Goal: Information Seeking & Learning: Compare options

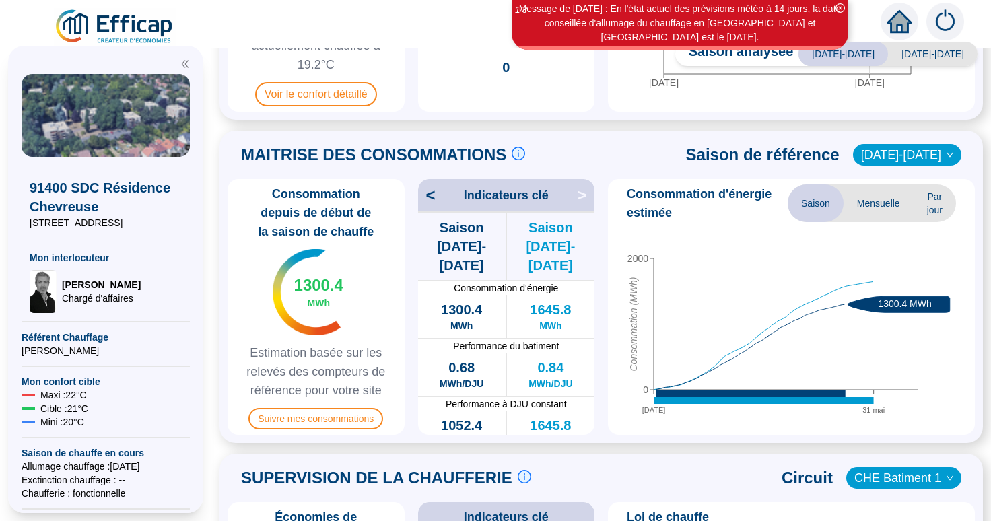
scroll to position [255, 0]
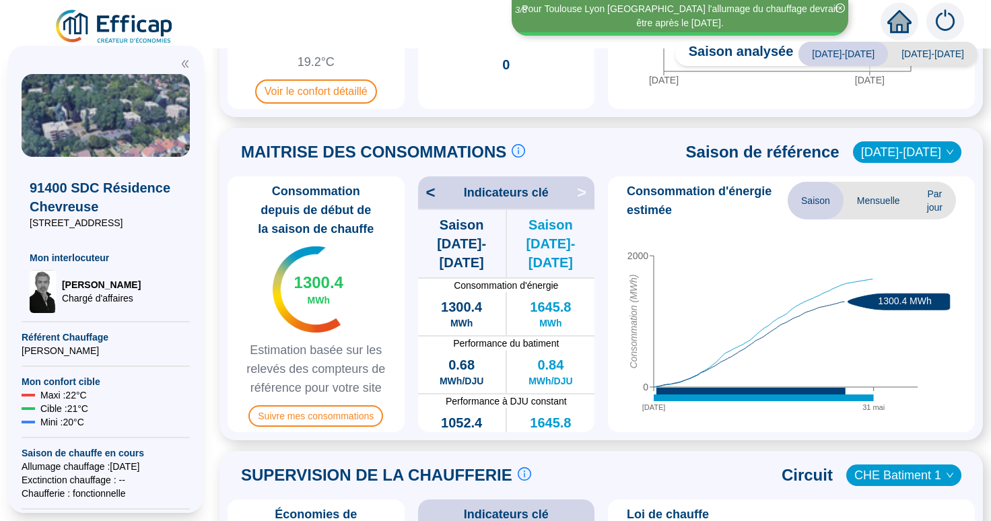
click at [930, 150] on span "[DATE]-[DATE]" at bounding box center [907, 152] width 92 height 20
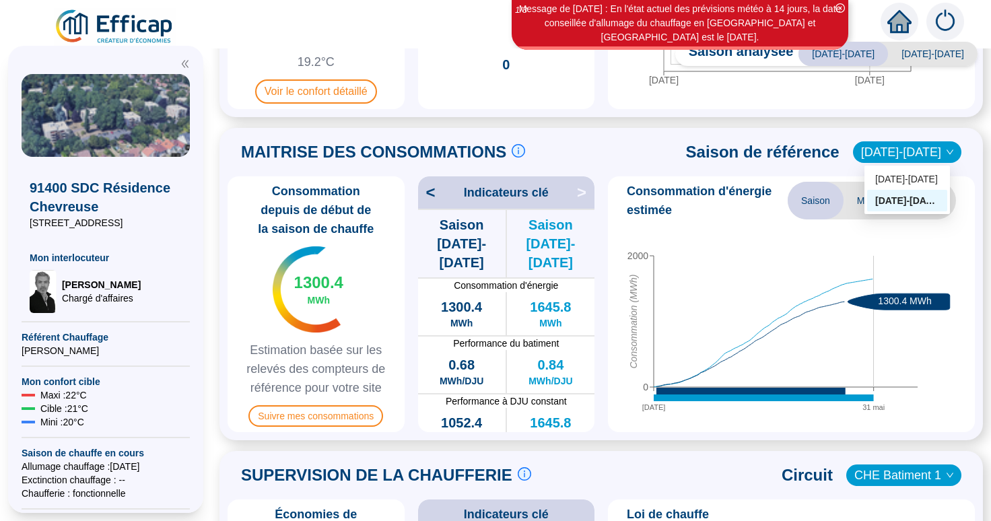
click at [915, 371] on icon "[DATE] mai 0 2000 Consommation (MWh) 1300.4 MWh" at bounding box center [785, 323] width 345 height 202
click at [908, 158] on span "[DATE]-[DATE]" at bounding box center [907, 152] width 92 height 20
click at [905, 174] on div "[DATE]-[DATE]" at bounding box center [907, 179] width 64 height 14
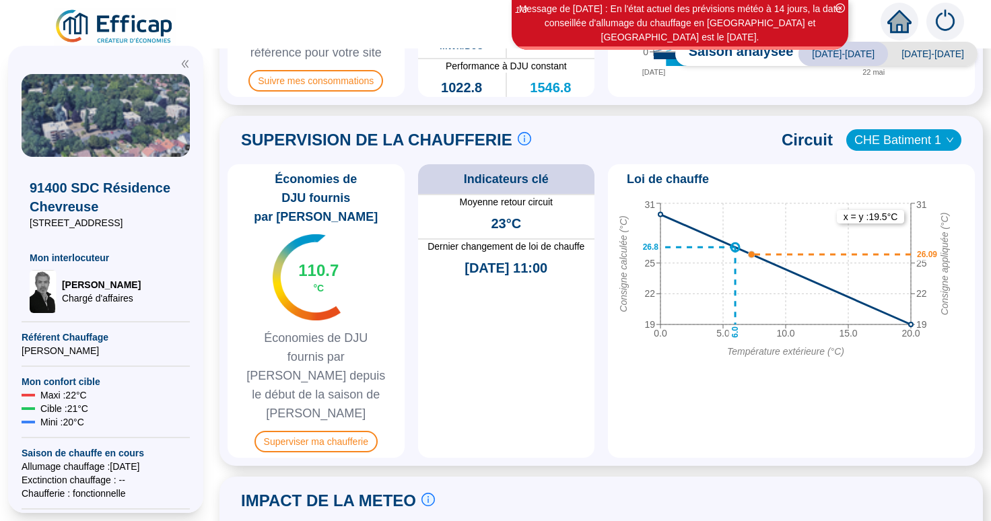
scroll to position [594, 0]
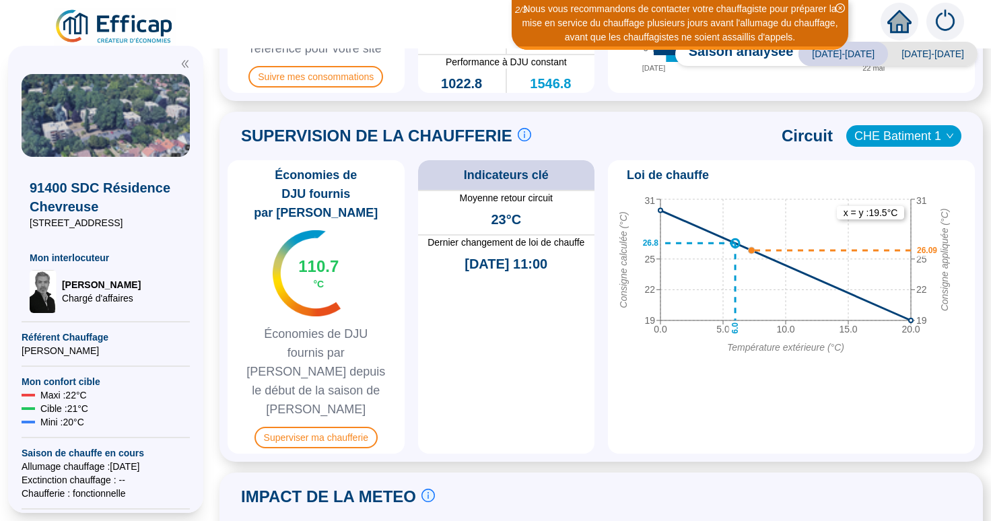
click at [912, 146] on span "CHE Batiment 1" at bounding box center [904, 136] width 99 height 20
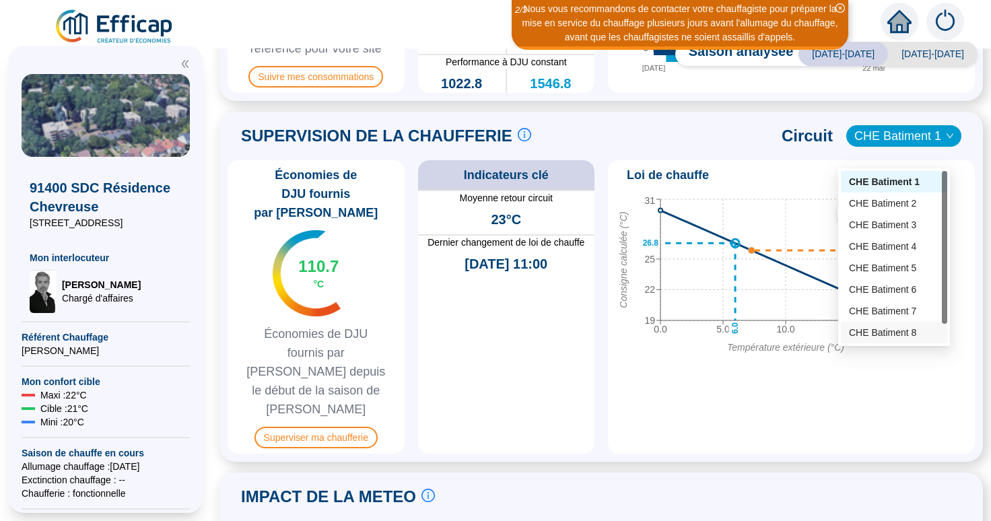
click at [883, 332] on div "CHE Batiment 8" at bounding box center [894, 333] width 90 height 14
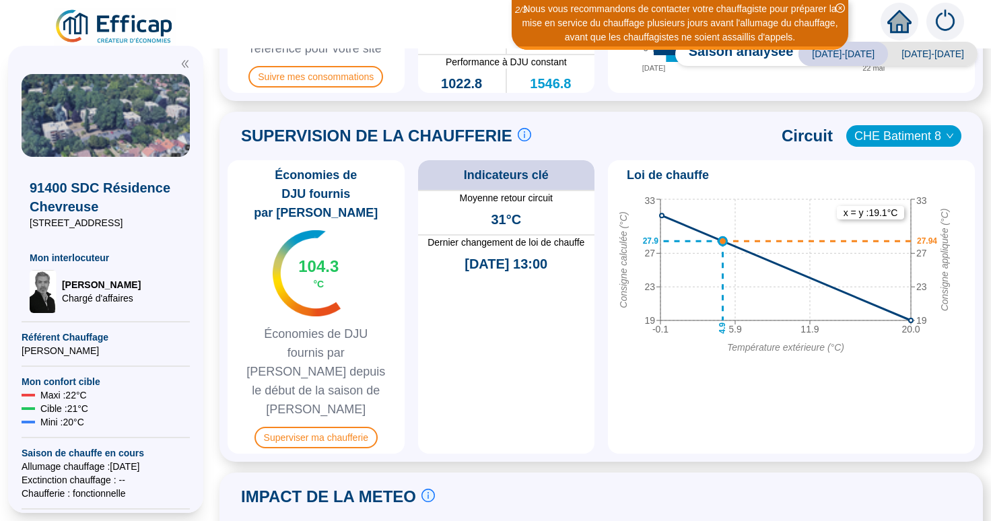
click at [919, 146] on span "CHE Batiment 8" at bounding box center [904, 136] width 99 height 20
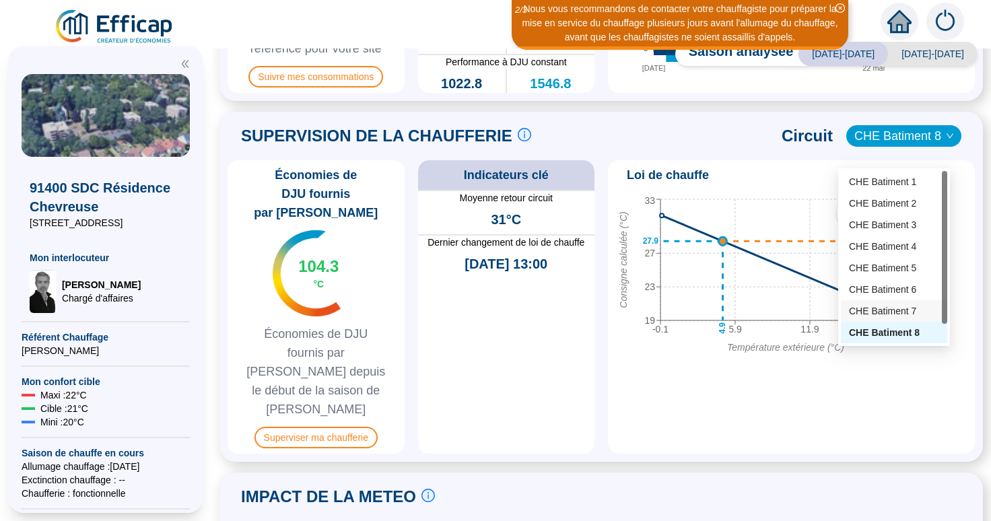
click at [891, 316] on div "CHE Batiment 7" at bounding box center [894, 311] width 90 height 14
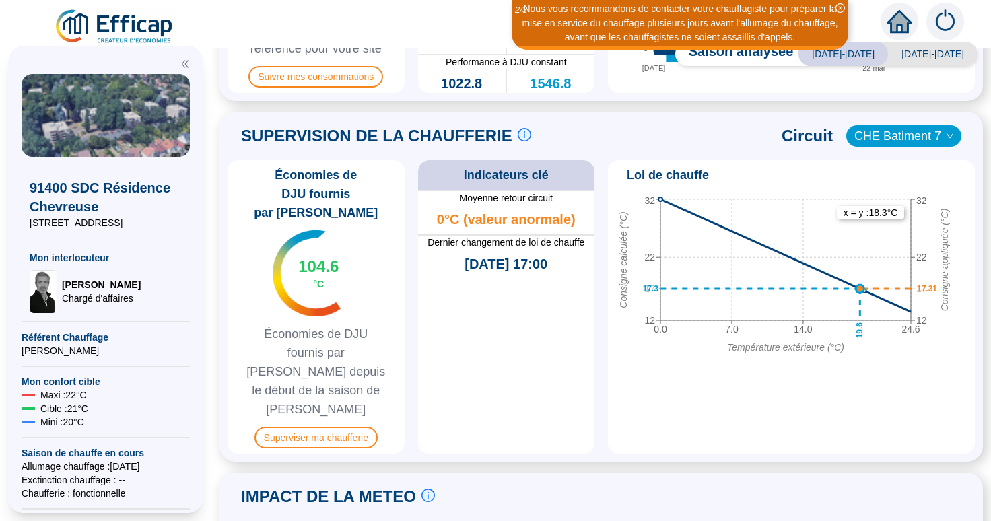
click at [927, 146] on span "CHE Batiment 7" at bounding box center [904, 136] width 99 height 20
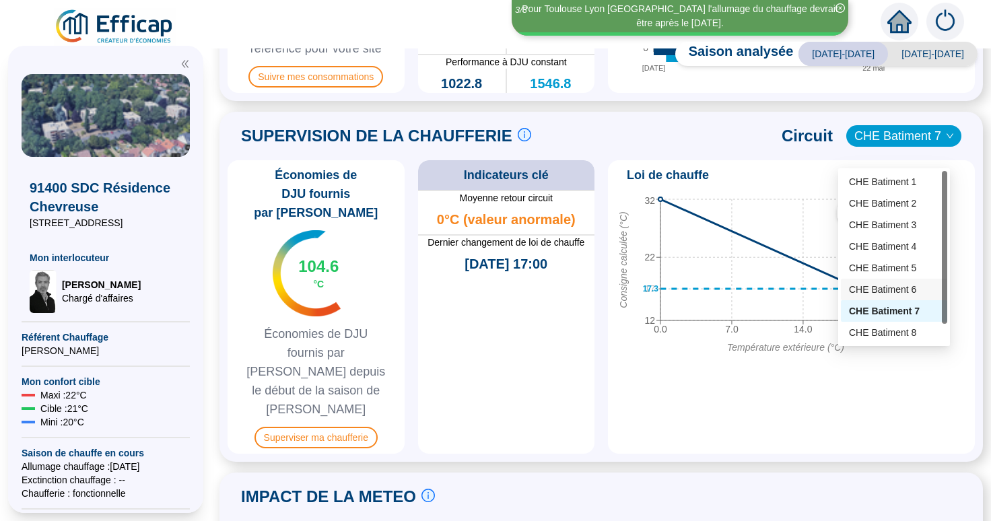
click at [906, 290] on div "CHE Batiment 6" at bounding box center [894, 290] width 90 height 14
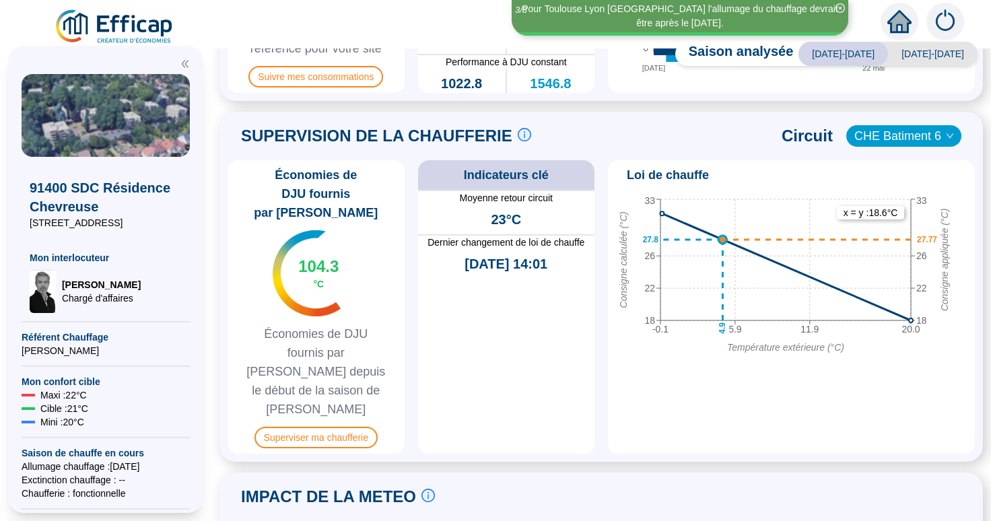
click at [903, 146] on span "CHE Batiment 6" at bounding box center [904, 136] width 99 height 20
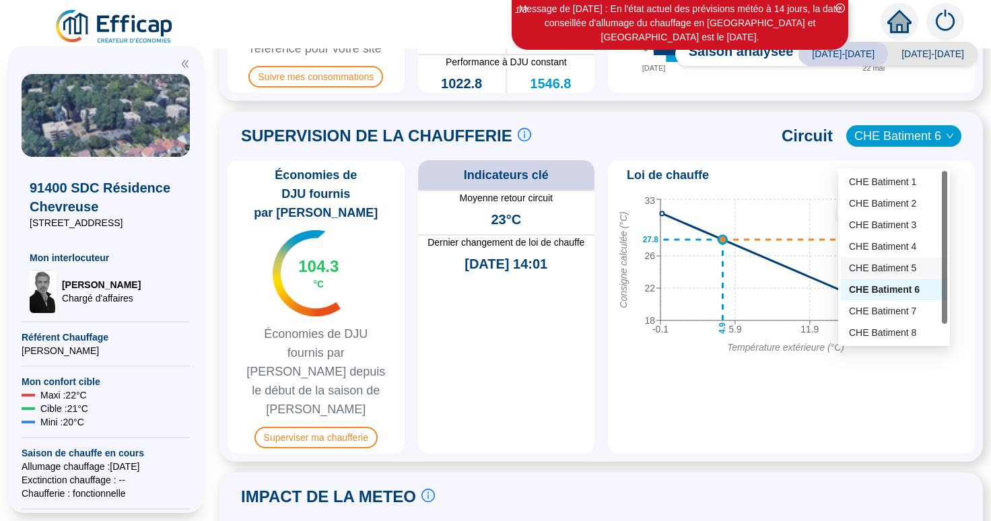
click at [892, 261] on div "CHE Batiment 5" at bounding box center [894, 268] width 106 height 22
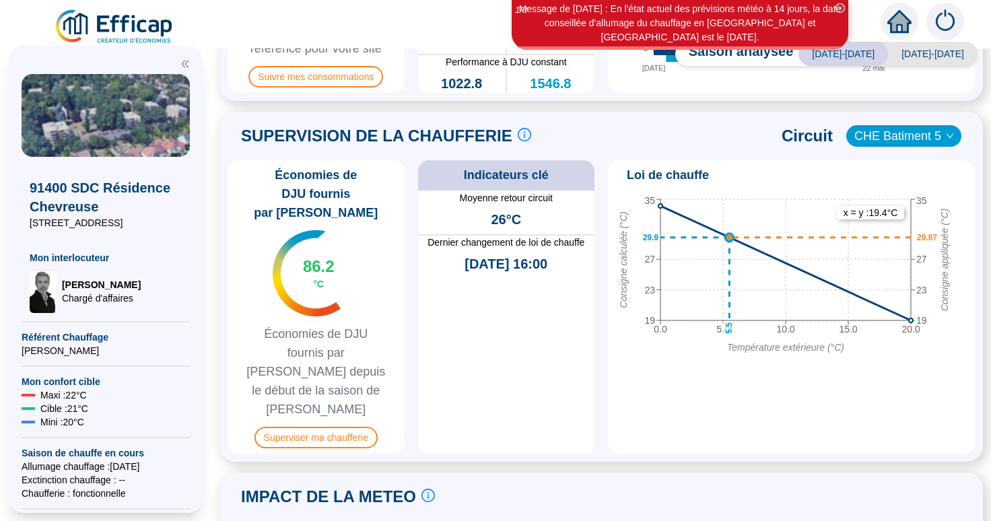
click at [915, 146] on span "CHE Batiment 5" at bounding box center [904, 136] width 99 height 20
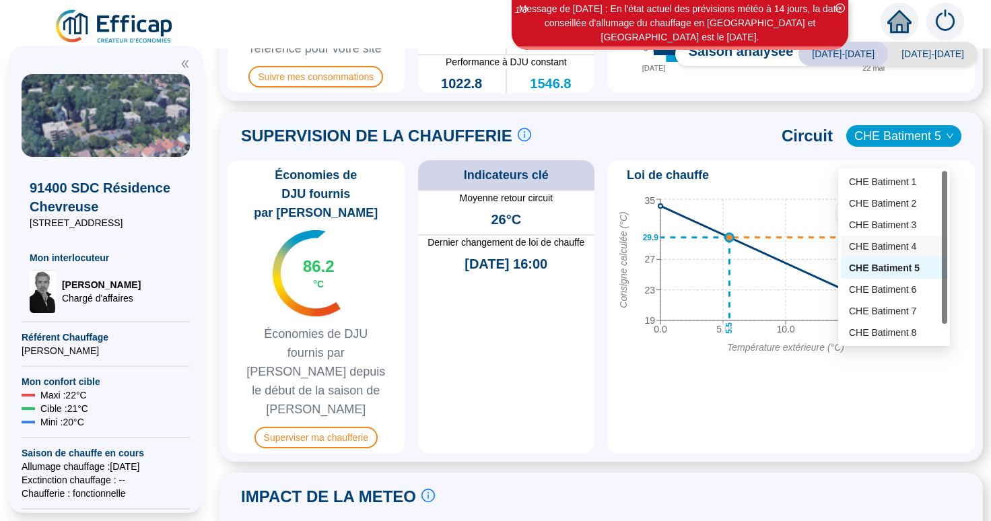
click at [890, 241] on div "CHE Batiment 4" at bounding box center [894, 247] width 90 height 14
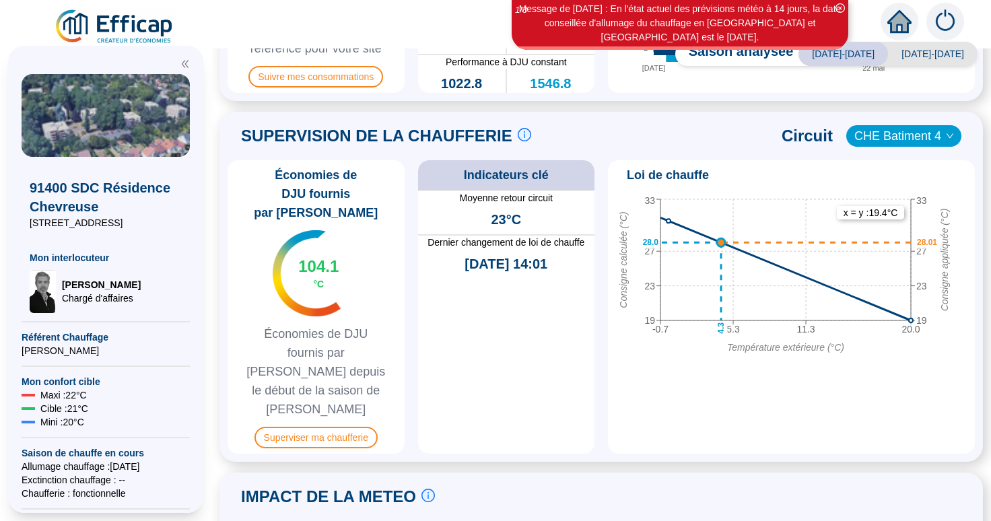
click at [916, 146] on span "CHE Batiment 4" at bounding box center [904, 136] width 99 height 20
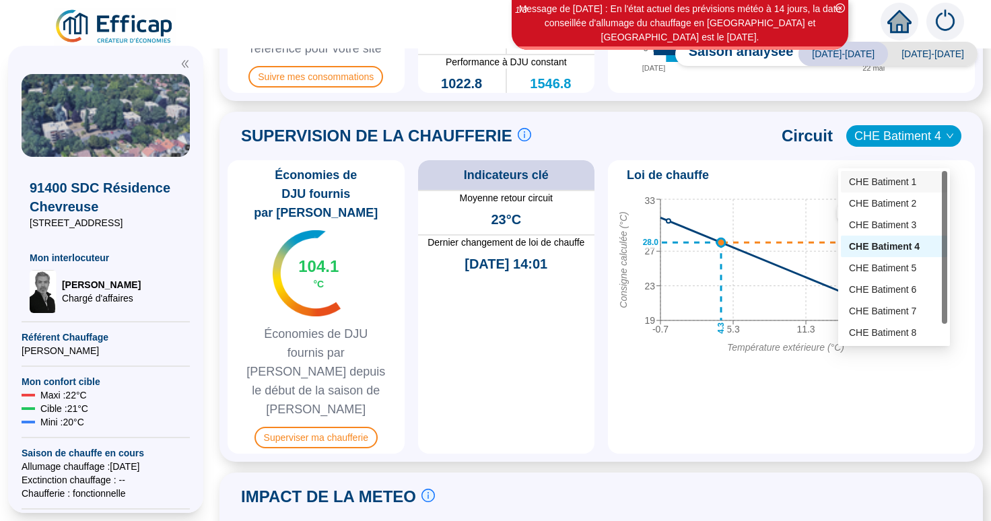
click at [895, 179] on div "CHE Batiment 1" at bounding box center [894, 182] width 90 height 14
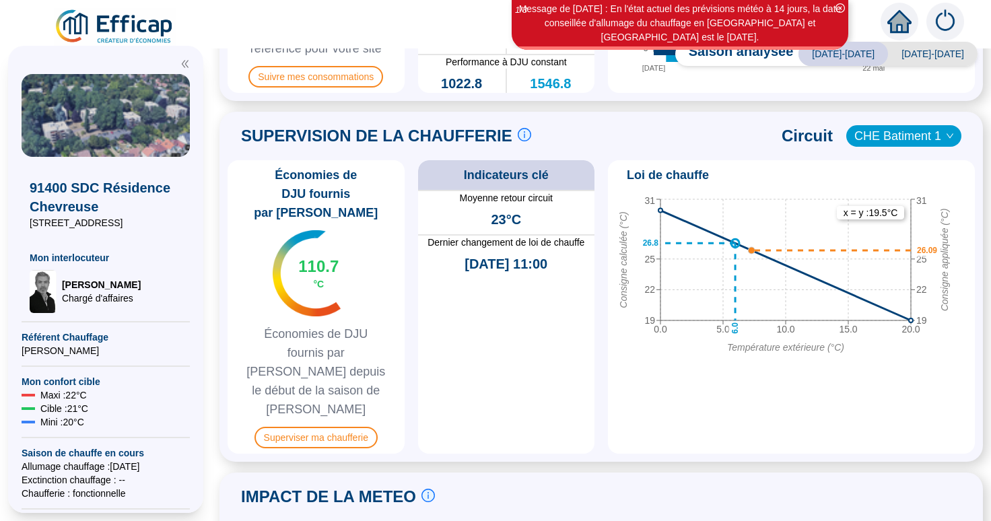
click at [918, 146] on span "CHE Batiment 1" at bounding box center [904, 136] width 99 height 20
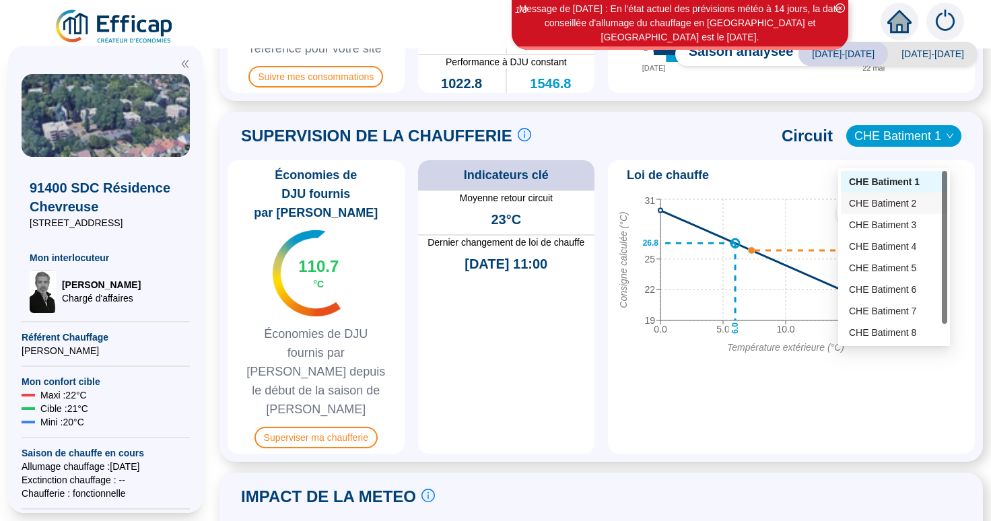
click at [902, 202] on div "CHE Batiment 2" at bounding box center [894, 204] width 90 height 14
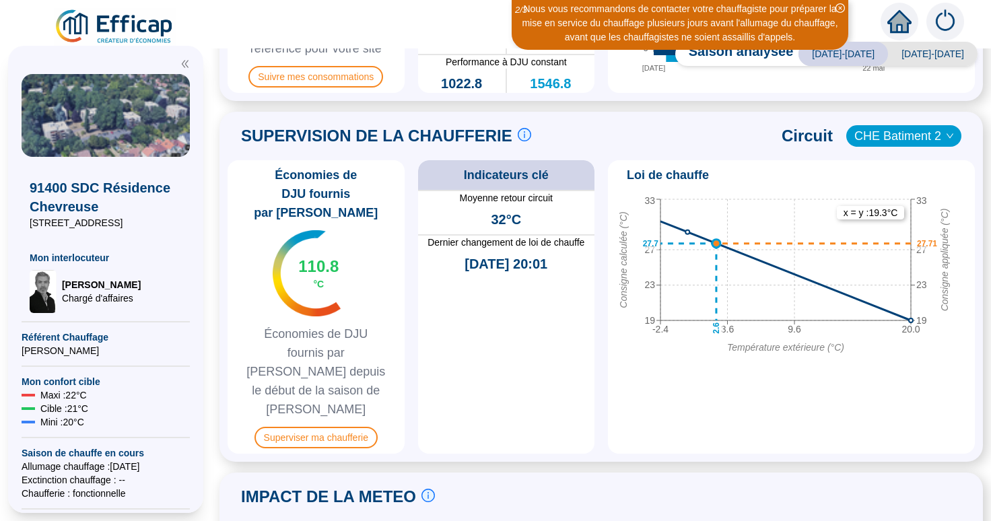
click at [920, 146] on span "CHE Batiment 2" at bounding box center [904, 136] width 99 height 20
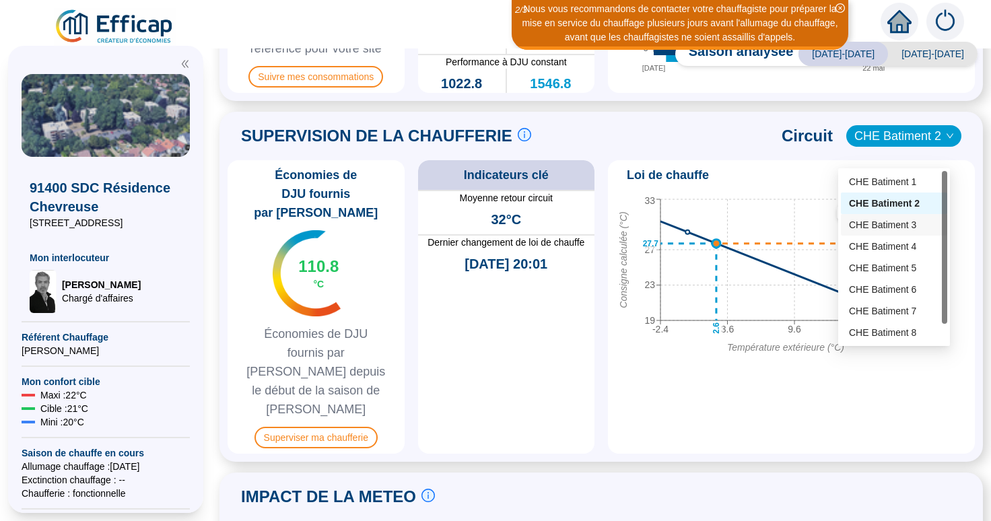
click at [873, 226] on div "CHE Batiment 3" at bounding box center [894, 225] width 90 height 14
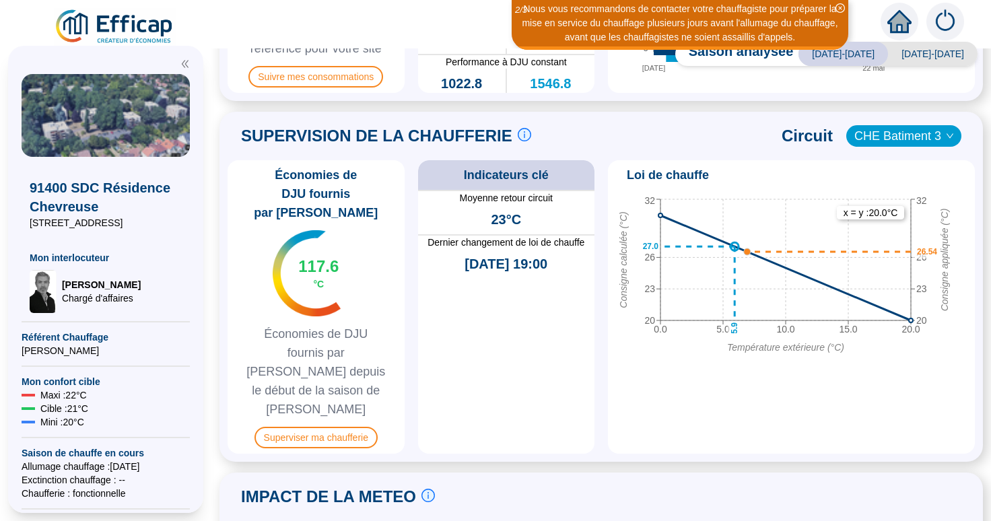
click at [908, 146] on span "CHE Batiment 3" at bounding box center [904, 136] width 99 height 20
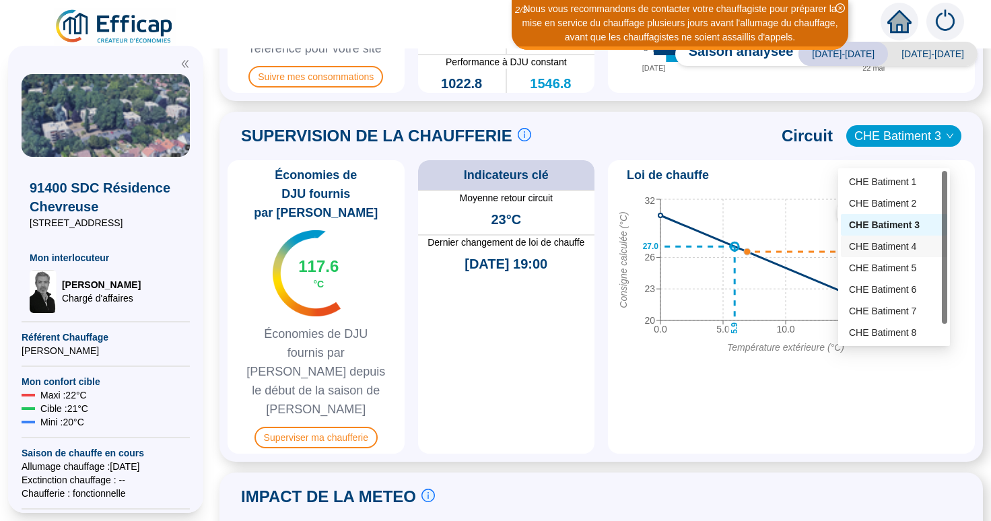
click at [883, 248] on div "CHE Batiment 4" at bounding box center [894, 247] width 90 height 14
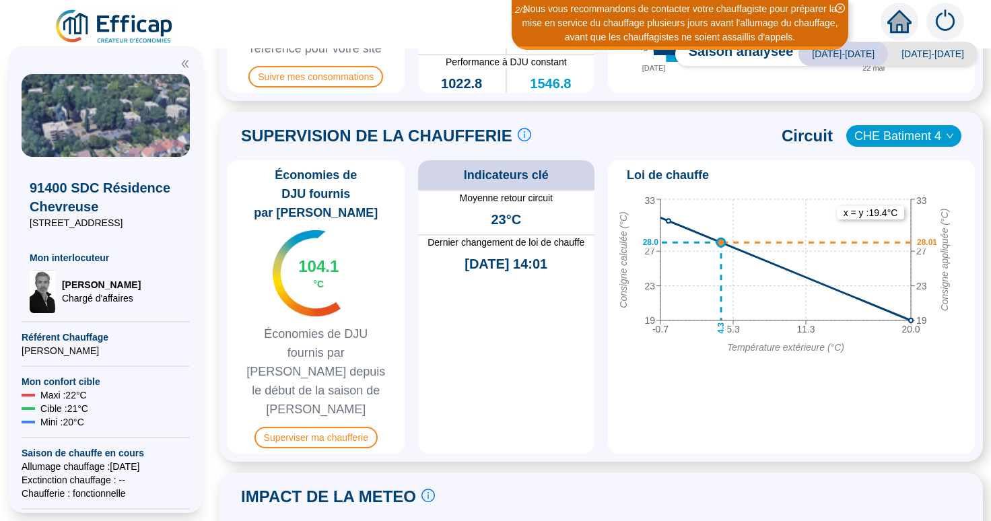
click at [894, 146] on span "CHE Batiment 4" at bounding box center [904, 136] width 99 height 20
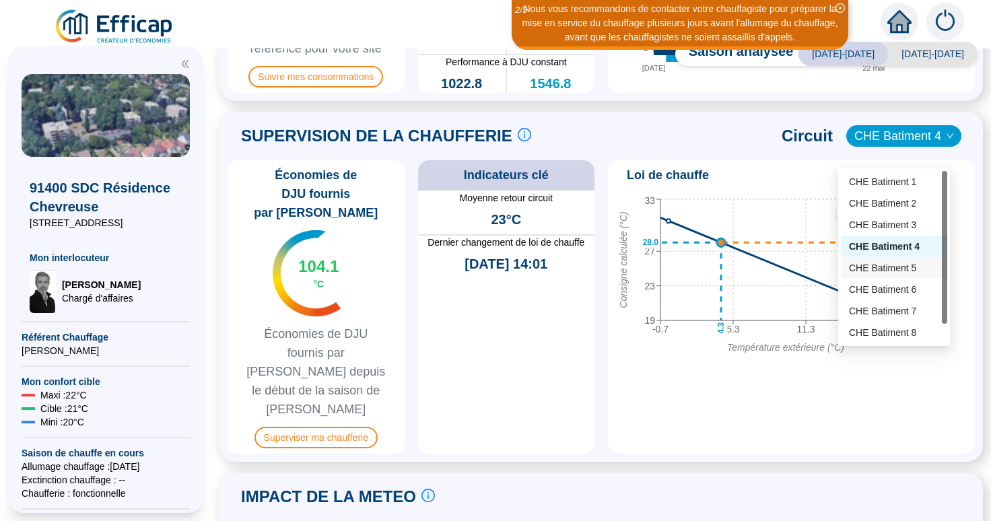
click at [870, 270] on div "CHE Batiment 5" at bounding box center [894, 268] width 90 height 14
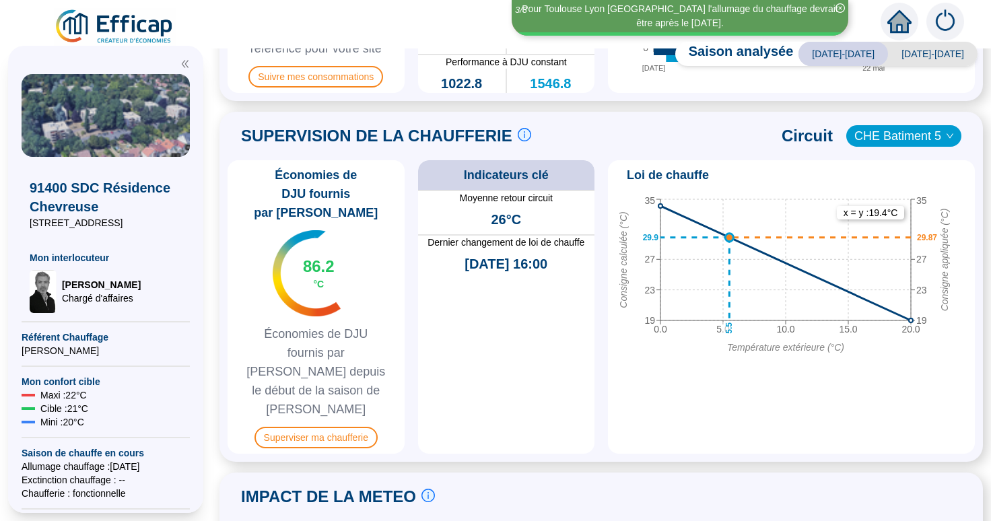
click at [906, 146] on span "CHE Batiment 5" at bounding box center [904, 136] width 99 height 20
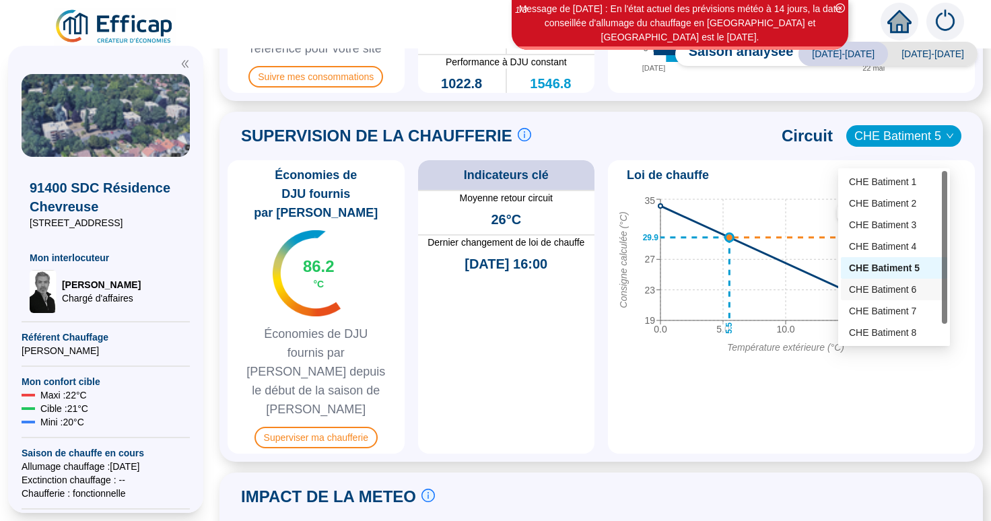
click at [881, 292] on div "CHE Batiment 6" at bounding box center [894, 290] width 90 height 14
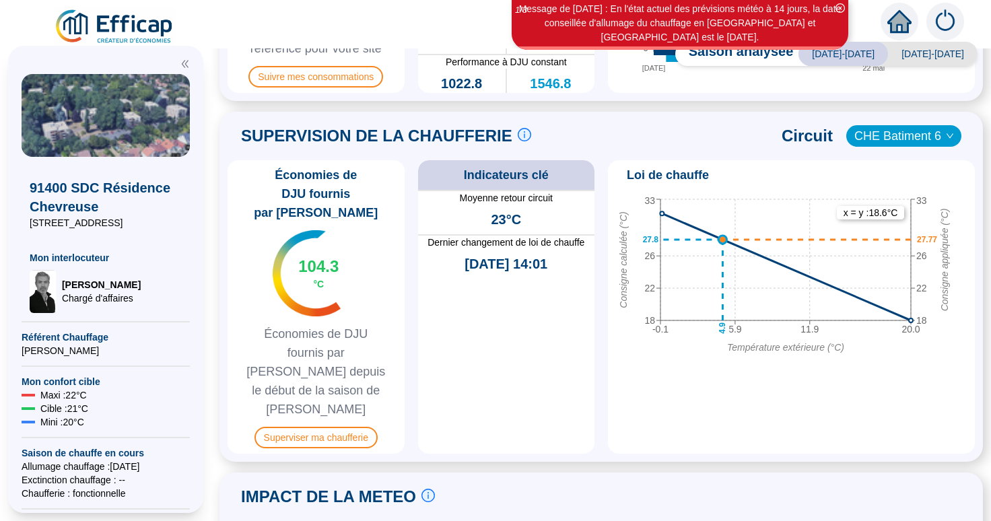
click at [914, 145] on span "CHE Batiment 6" at bounding box center [904, 136] width 99 height 20
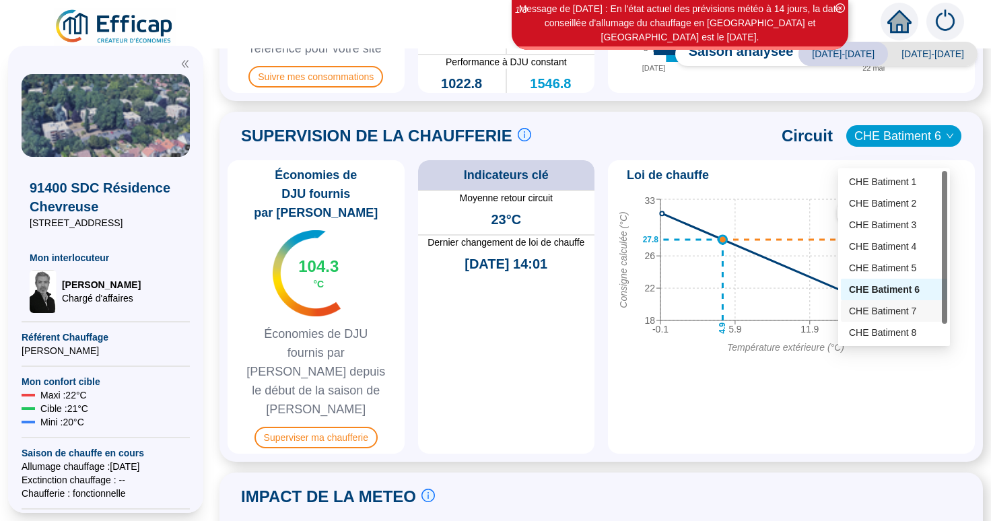
click at [872, 310] on div "CHE Batiment 7" at bounding box center [894, 311] width 90 height 14
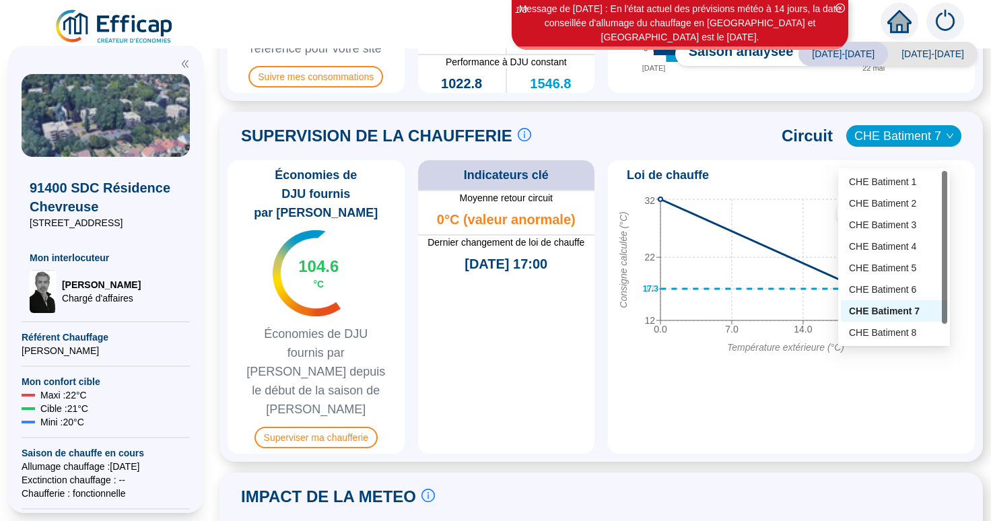
click at [910, 146] on span "CHE Batiment 7" at bounding box center [904, 136] width 99 height 20
click at [886, 331] on div "CHE Batiment 8" at bounding box center [894, 333] width 90 height 14
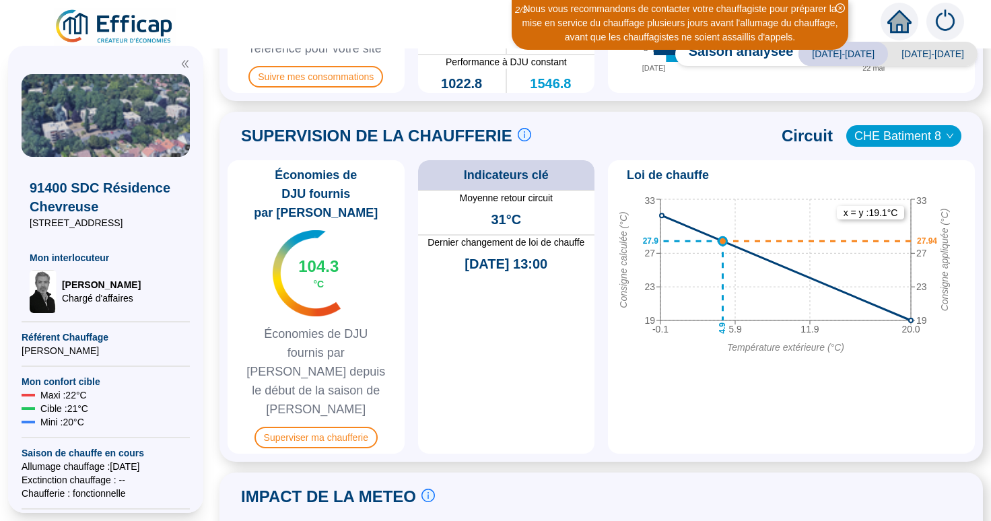
click at [923, 146] on span "CHE Batiment 8" at bounding box center [904, 136] width 99 height 20
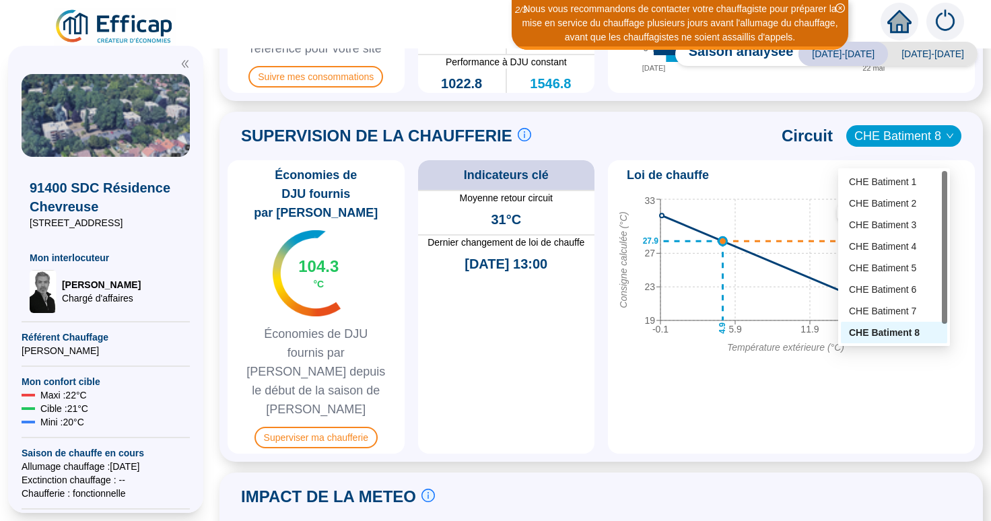
scroll to position [22, 0]
drag, startPoint x: 943, startPoint y: 316, endPoint x: 941, endPoint y: 342, distance: 25.7
click at [941, 342] on div "CHE Batiment 1 CHE Batiment 2 CHE Batiment 3 CHE Batiment 4 CHE Batiment 5 CHE …" at bounding box center [894, 257] width 106 height 172
click at [906, 332] on div "CHE Batiment 9" at bounding box center [894, 333] width 90 height 14
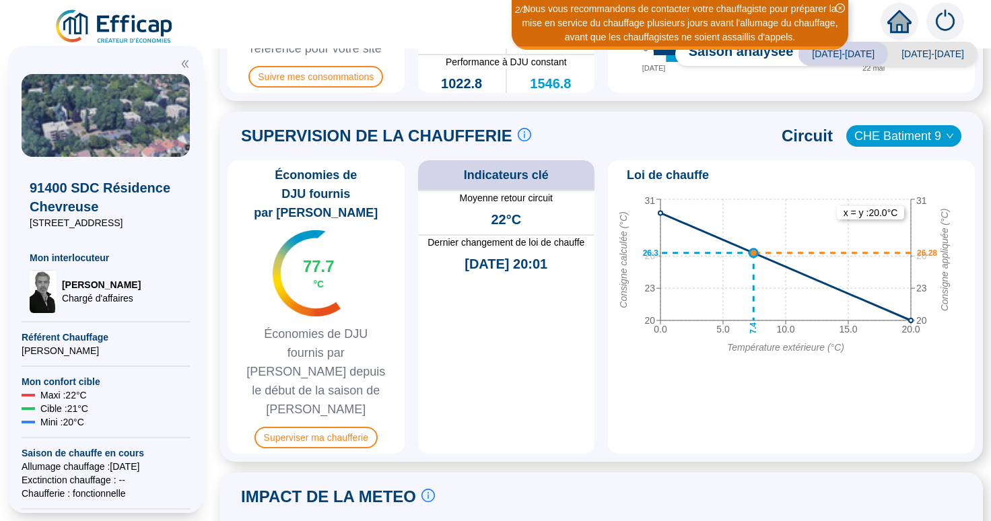
click at [917, 146] on span "CHE Batiment 9" at bounding box center [904, 136] width 99 height 20
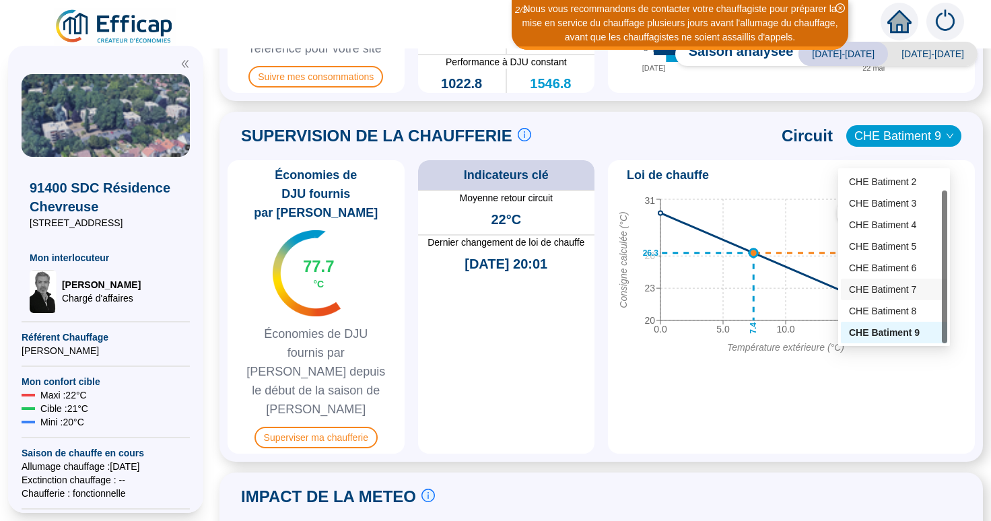
click at [882, 286] on div "CHE Batiment 7" at bounding box center [894, 290] width 90 height 14
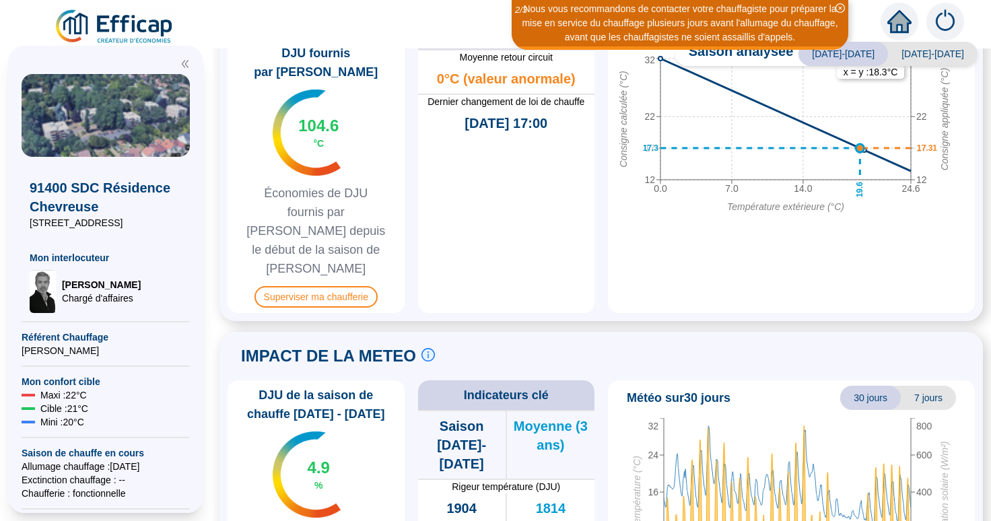
scroll to position [764, 0]
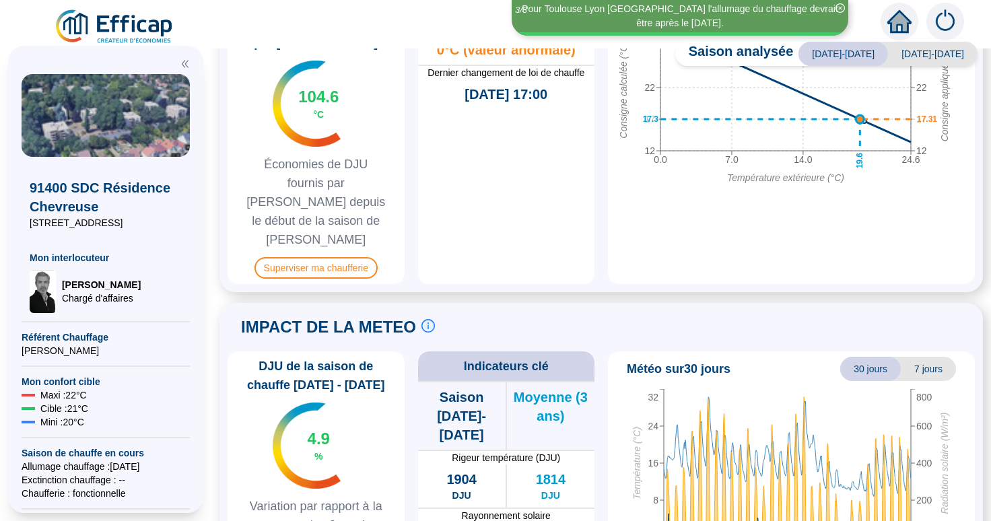
click at [329, 357] on span "DJU de la saison de chauffe [DATE] - [DATE]" at bounding box center [316, 376] width 166 height 38
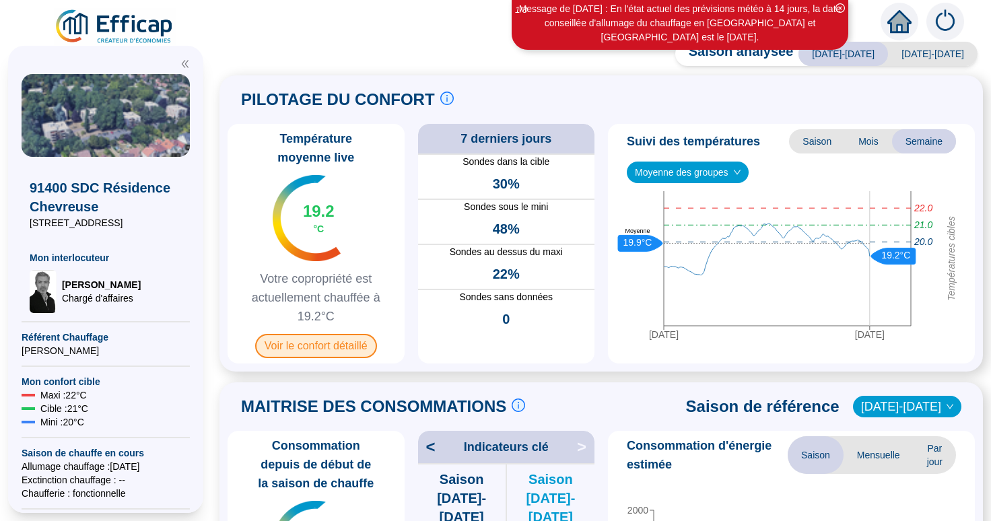
click at [339, 337] on span "Voir le confort détaillé" at bounding box center [316, 346] width 122 height 24
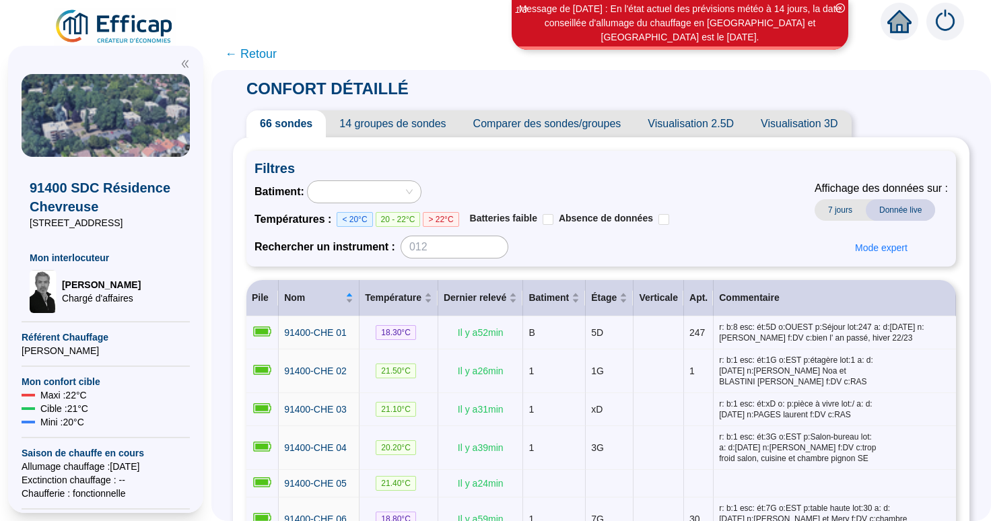
click at [568, 127] on span "Comparer des sondes/groupes" at bounding box center [547, 123] width 175 height 27
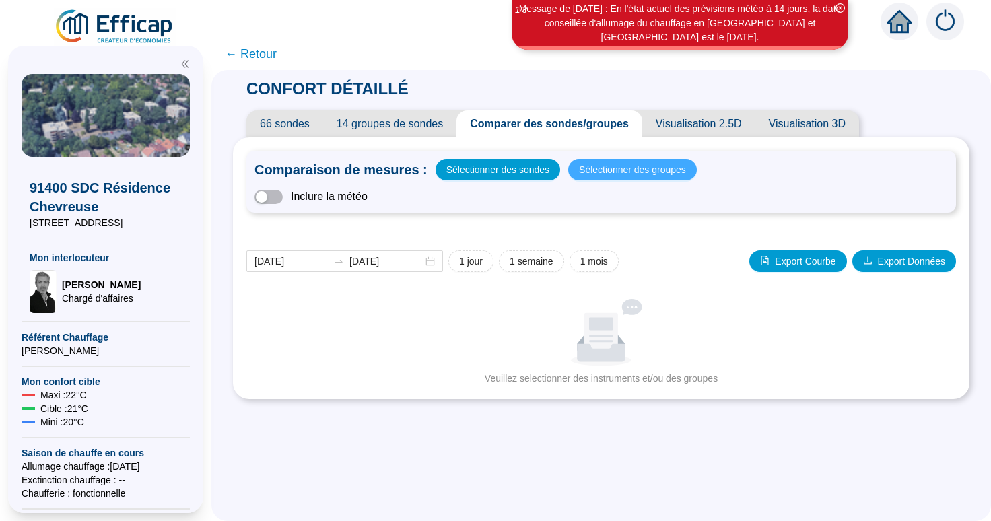
click at [616, 170] on span "Sélectionner des groupes" at bounding box center [632, 169] width 107 height 19
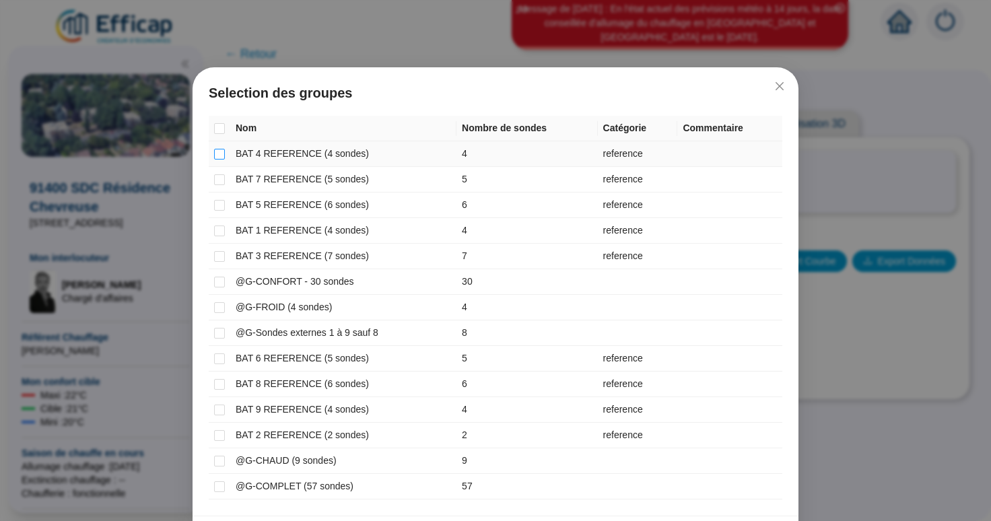
click at [214, 154] on input "checkbox" at bounding box center [219, 154] width 11 height 11
checkbox input "true"
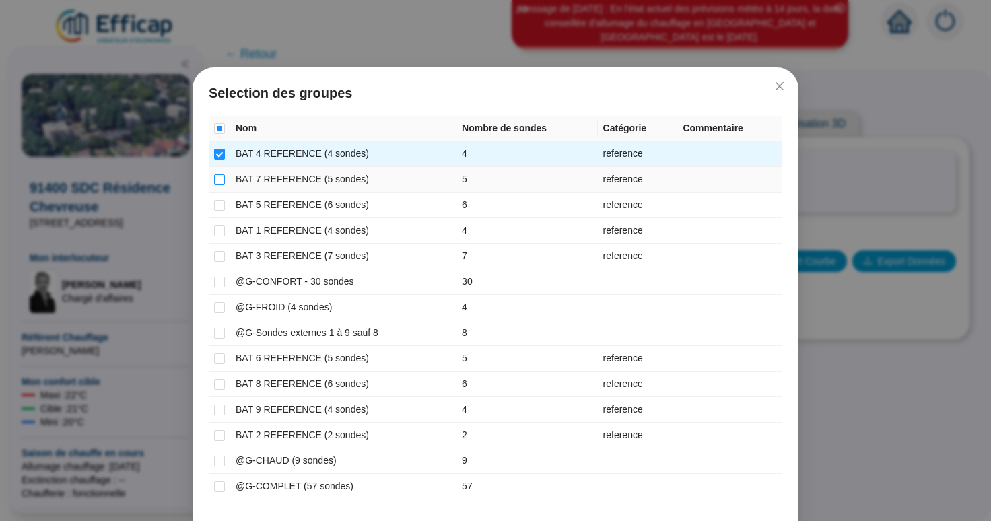
click at [218, 180] on input "checkbox" at bounding box center [219, 179] width 11 height 11
checkbox input "true"
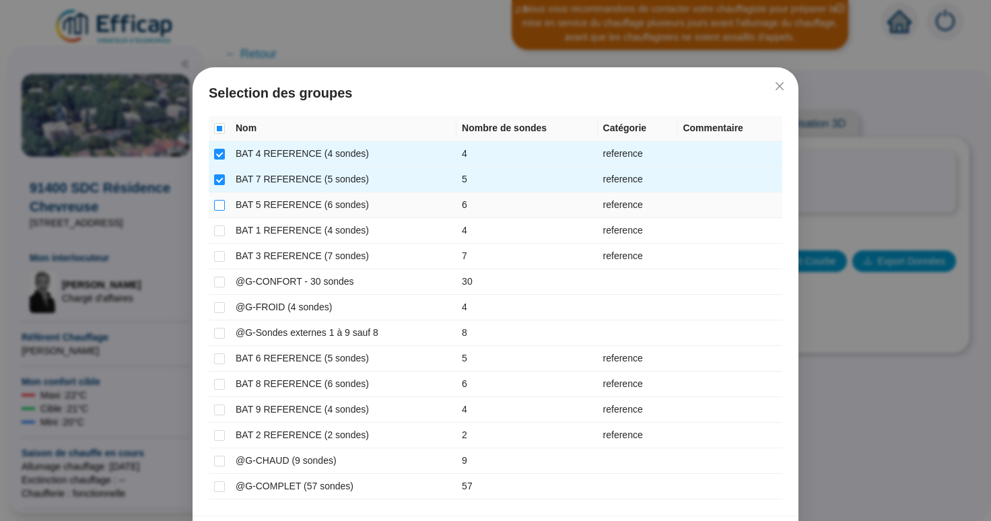
click at [219, 207] on input "checkbox" at bounding box center [219, 205] width 11 height 11
checkbox input "true"
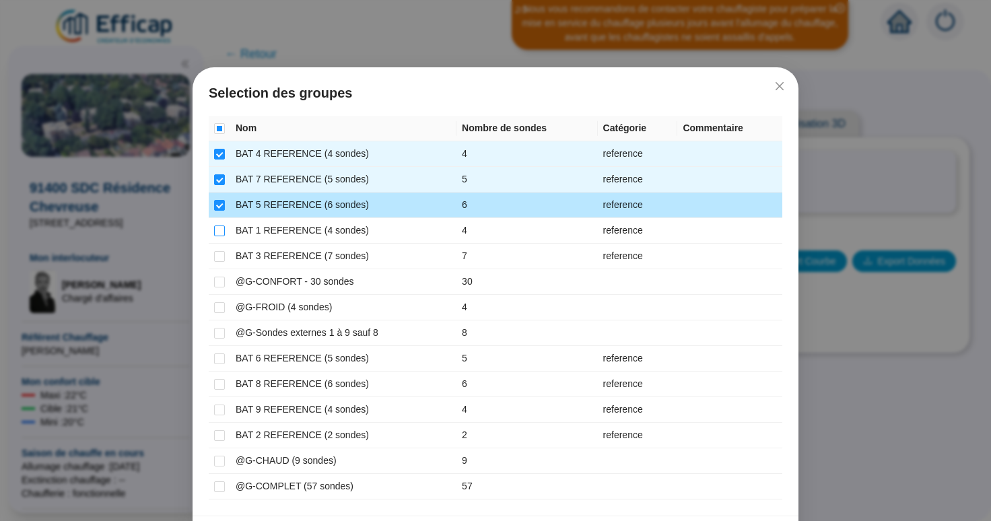
click at [216, 231] on input "checkbox" at bounding box center [219, 231] width 11 height 11
checkbox input "true"
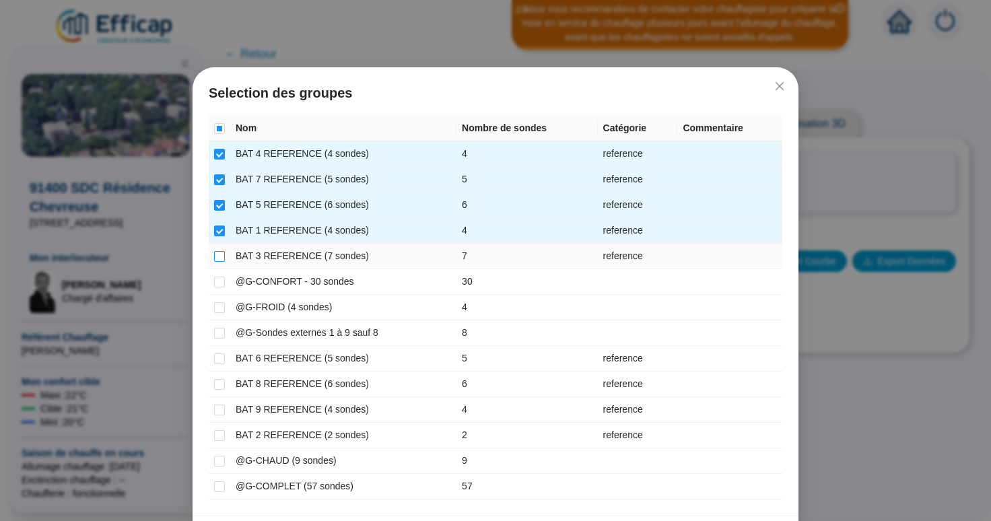
click at [214, 253] on input "checkbox" at bounding box center [219, 256] width 11 height 11
checkbox input "true"
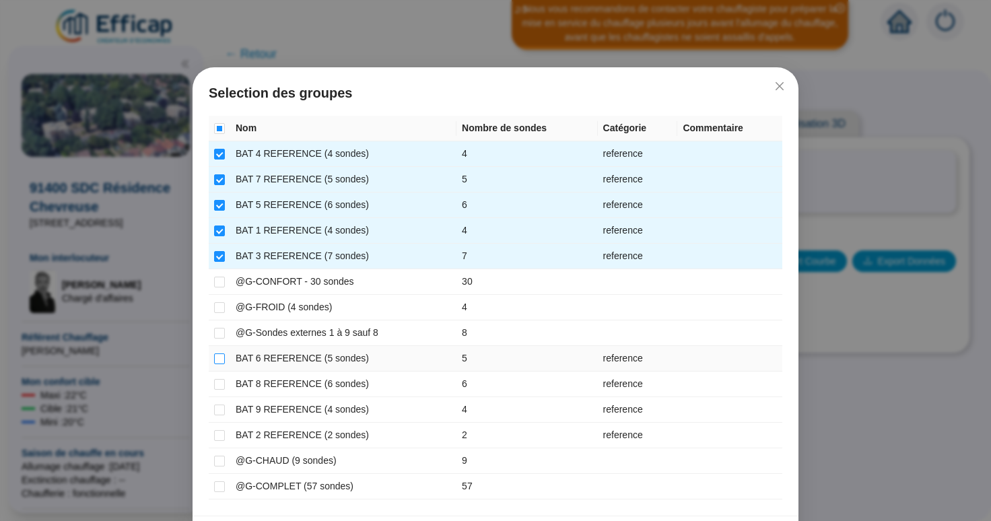
click at [214, 362] on input "checkbox" at bounding box center [219, 359] width 11 height 11
checkbox input "true"
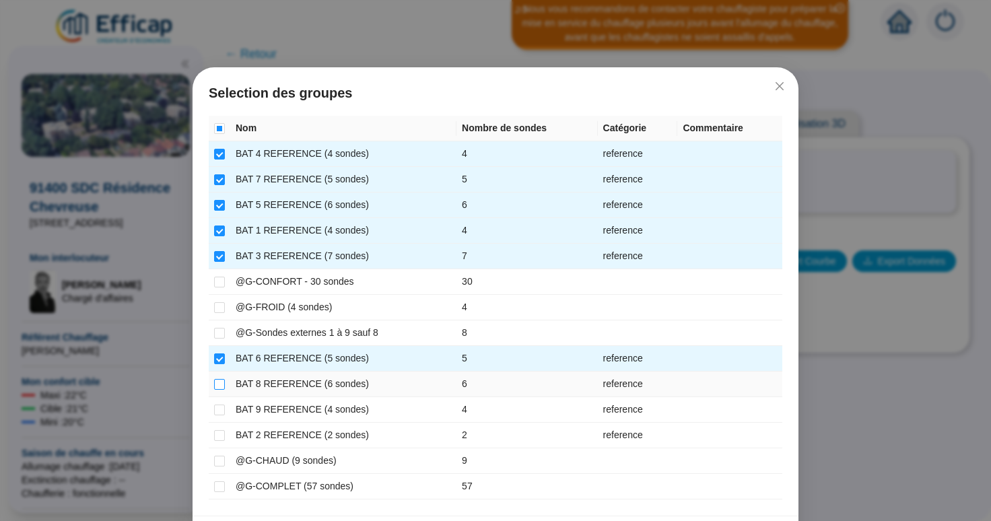
click at [214, 388] on input "checkbox" at bounding box center [219, 384] width 11 height 11
checkbox input "true"
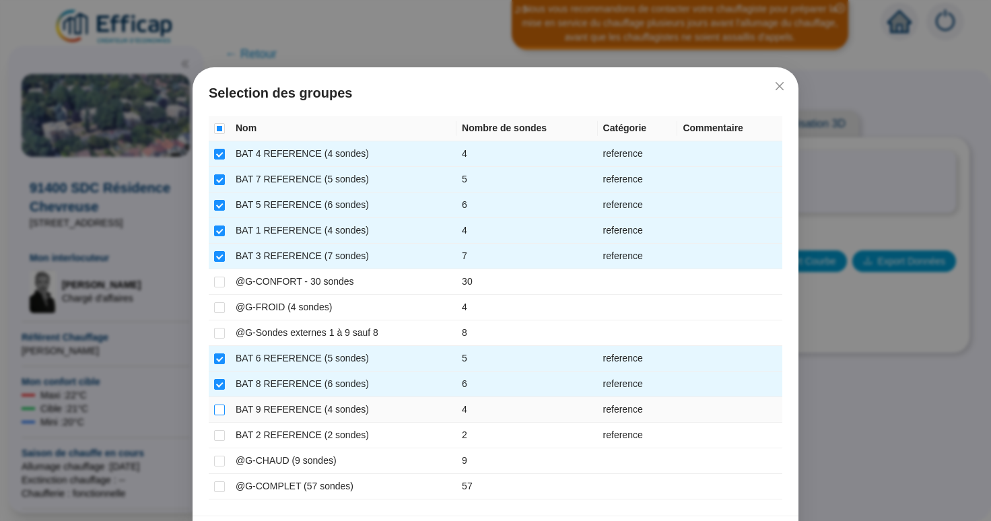
click at [214, 407] on input "checkbox" at bounding box center [219, 410] width 11 height 11
checkbox input "true"
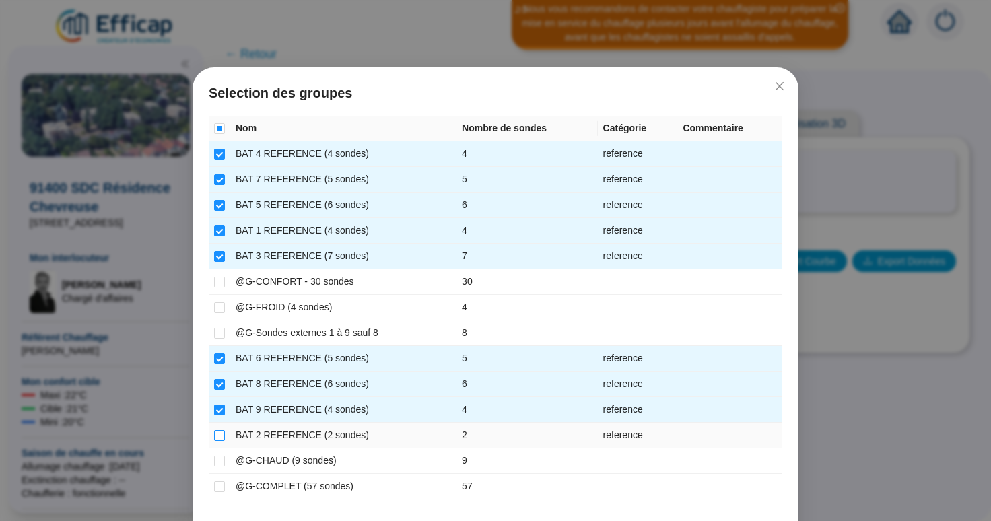
click at [214, 435] on input "checkbox" at bounding box center [219, 435] width 11 height 11
checkbox input "true"
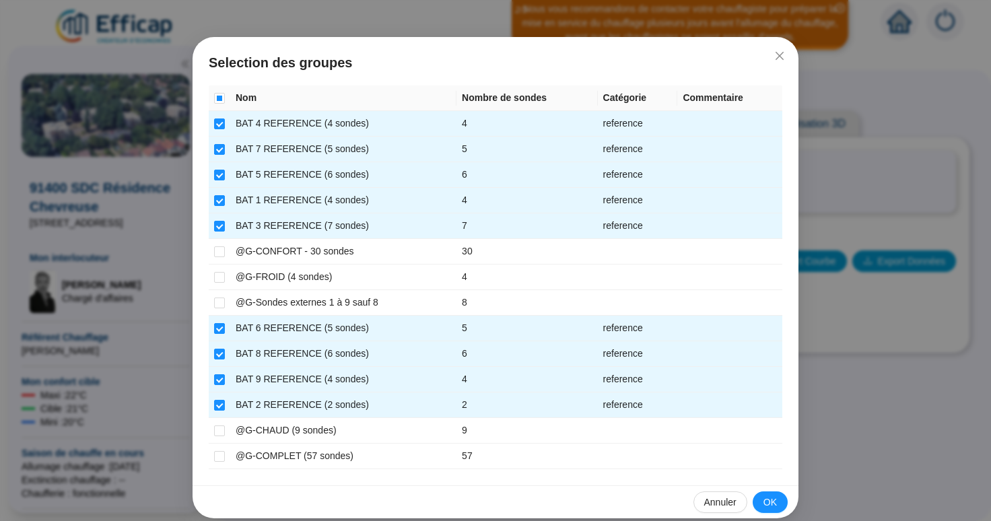
scroll to position [44, 0]
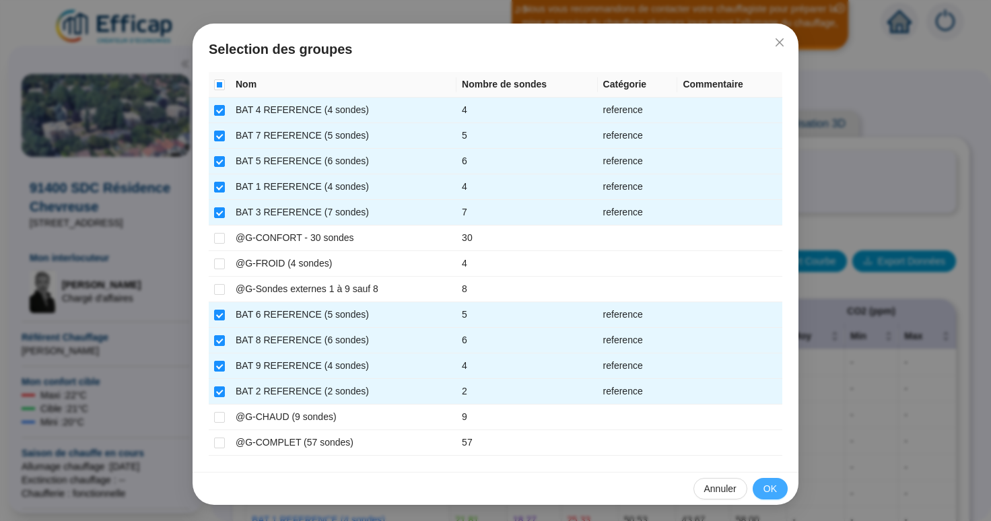
click at [772, 492] on button "OK" at bounding box center [770, 489] width 35 height 22
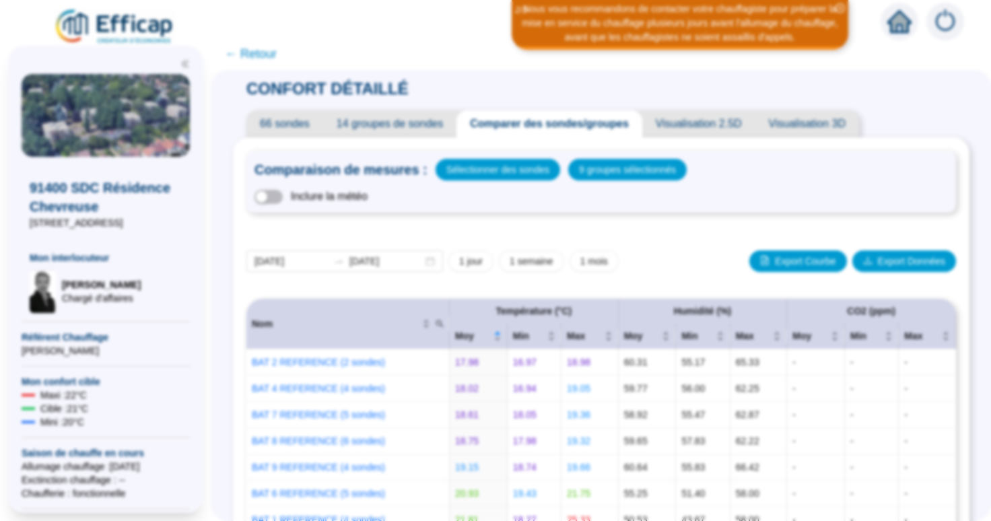
scroll to position [0, 0]
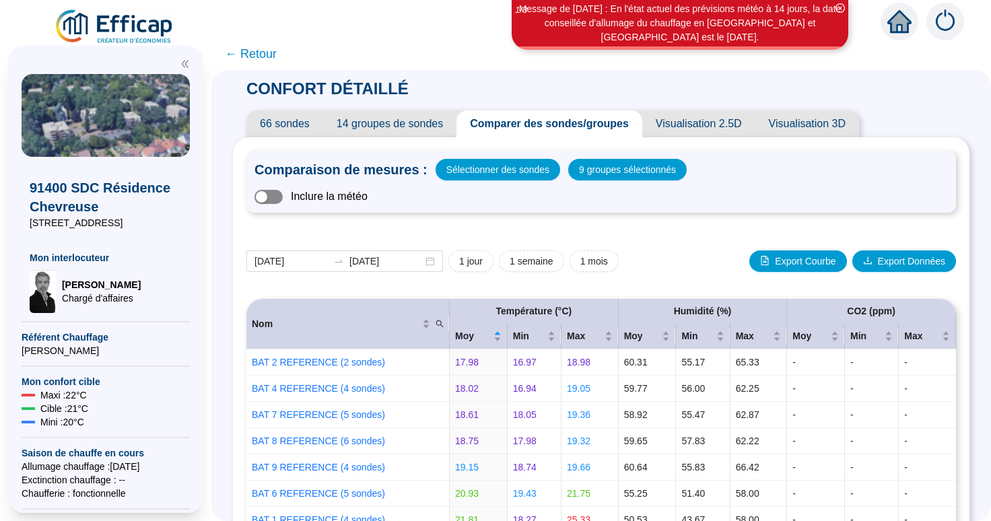
click at [267, 199] on div "button" at bounding box center [261, 196] width 11 height 11
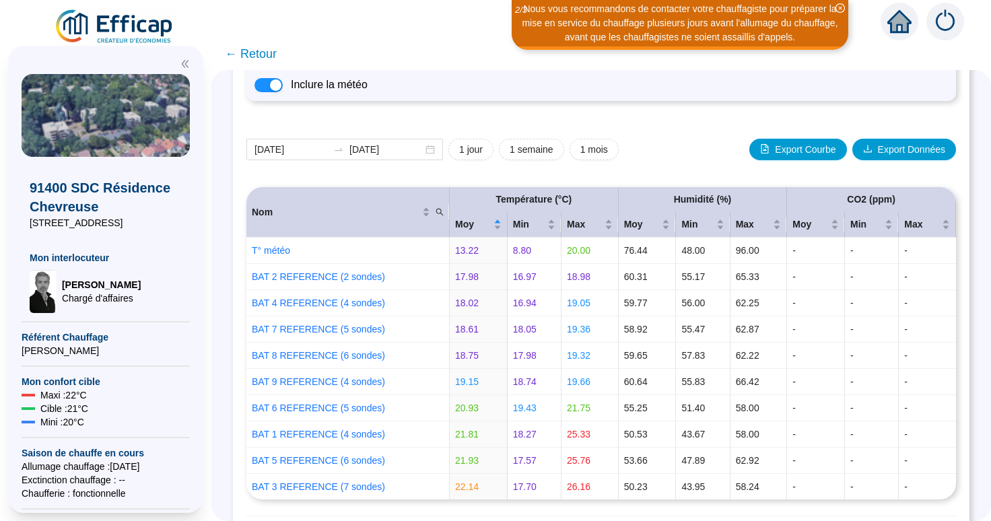
scroll to position [85, 0]
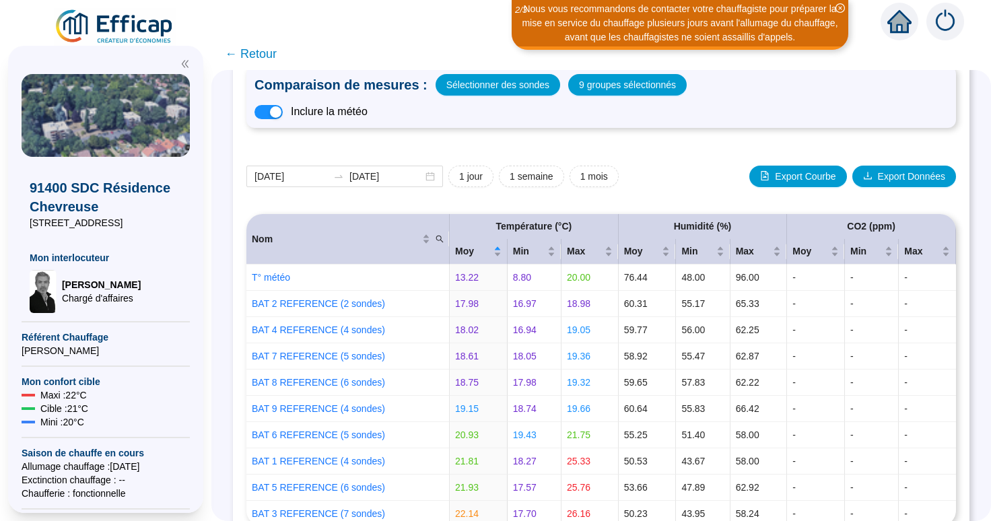
click at [259, 51] on span "← Retour" at bounding box center [251, 53] width 52 height 19
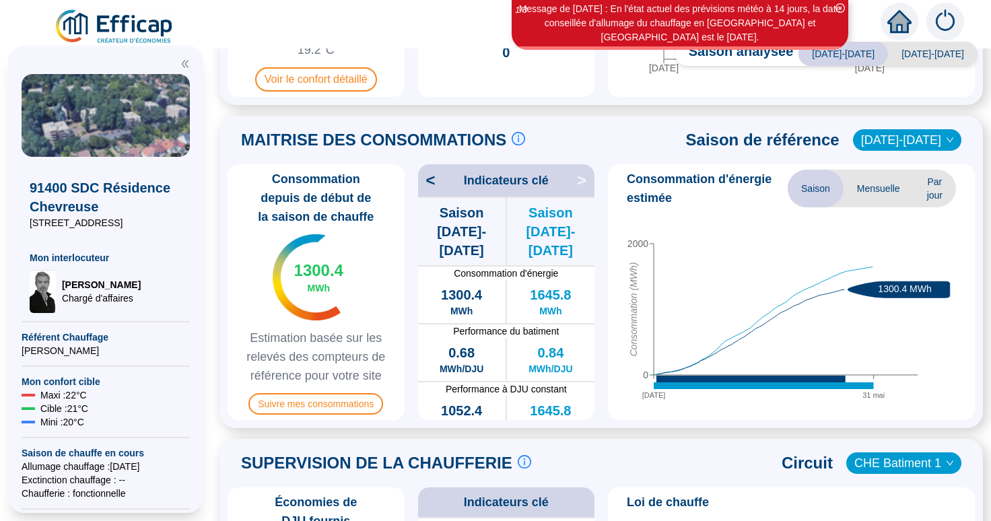
scroll to position [255, 0]
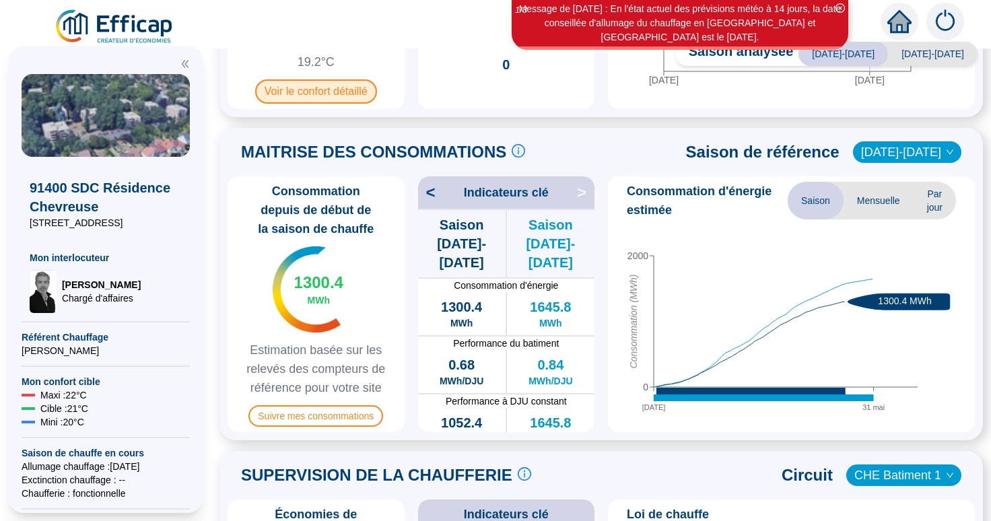
click at [327, 86] on span "Voir le confort détaillé" at bounding box center [316, 91] width 122 height 24
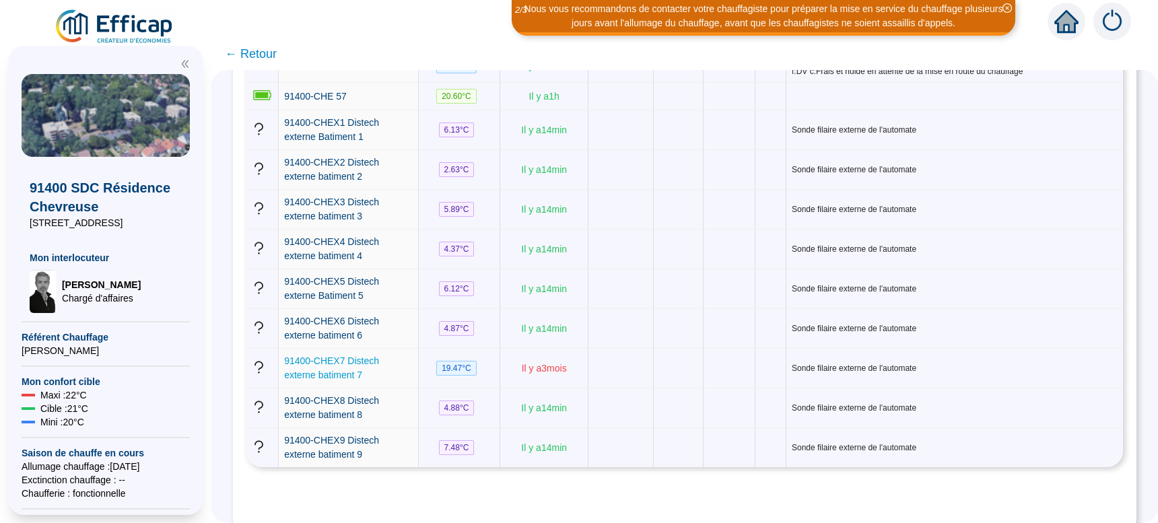
scroll to position [2095, 0]
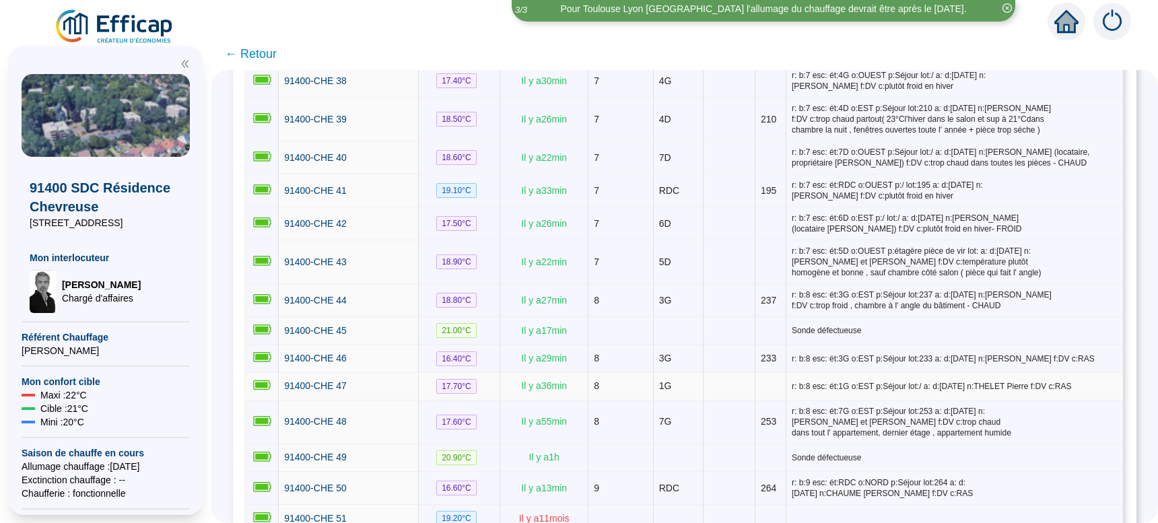
scroll to position [1586, 0]
